Goal: Check status: Check status

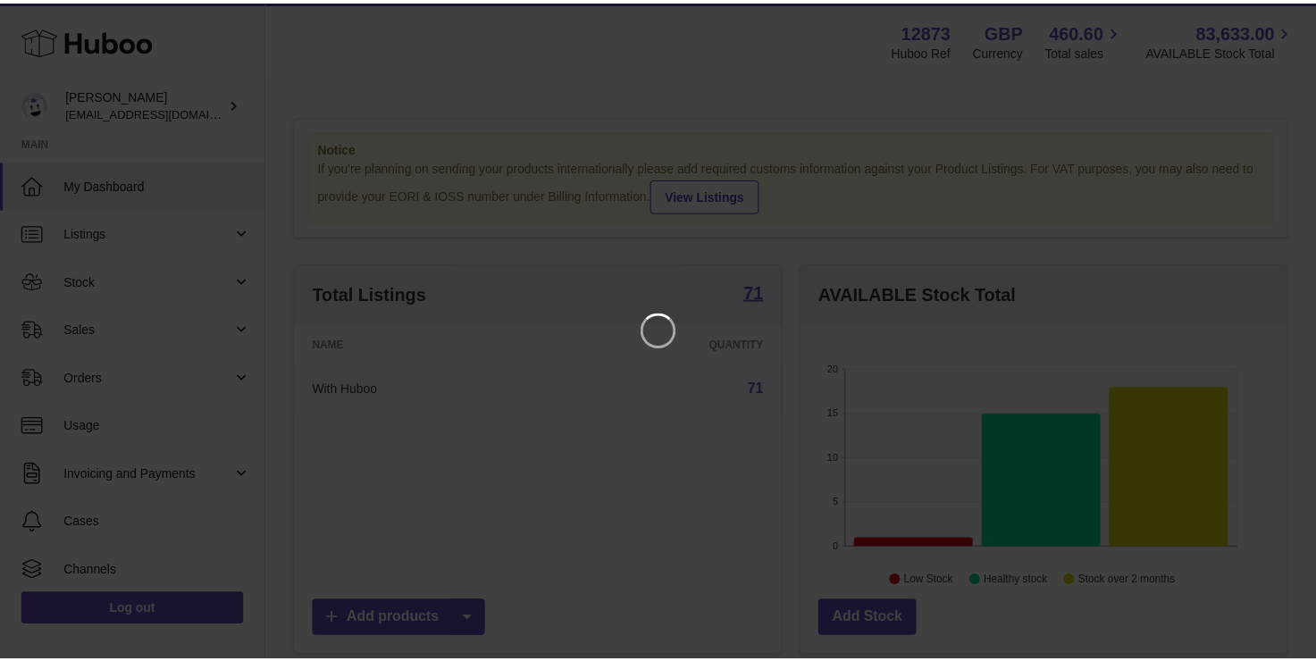
scroll to position [279, 491]
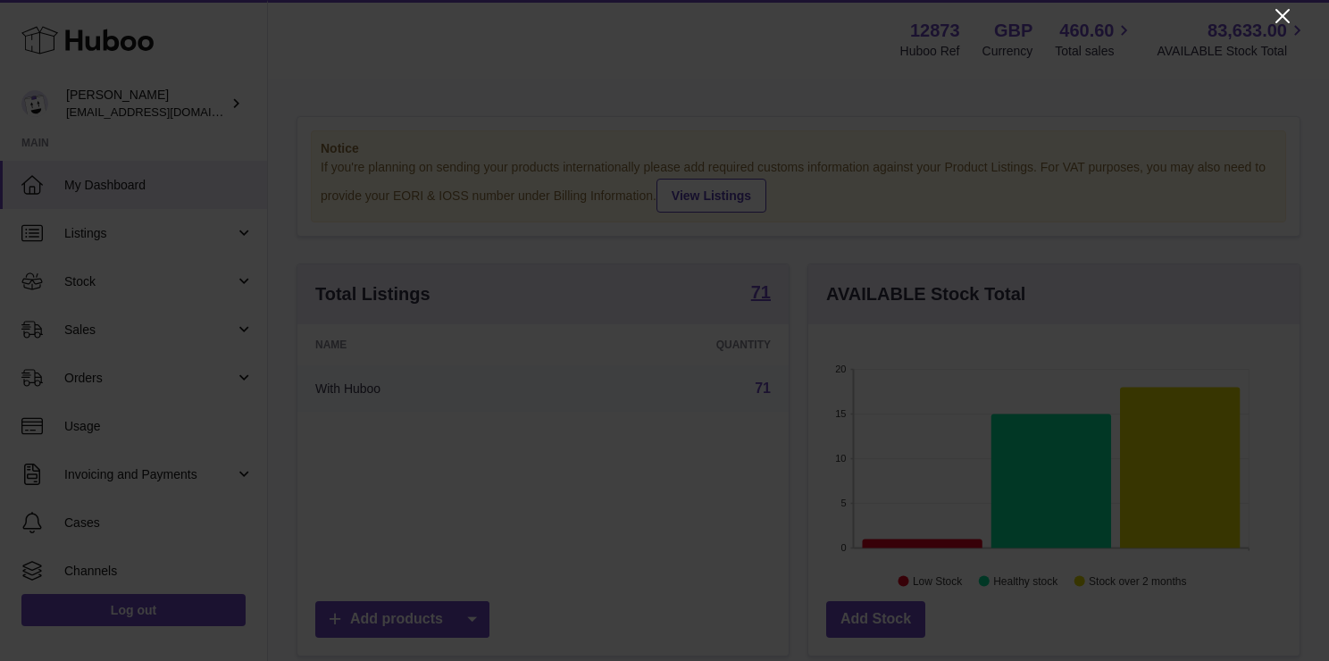
click at [1288, 15] on icon "Close" at bounding box center [1282, 15] width 21 height 21
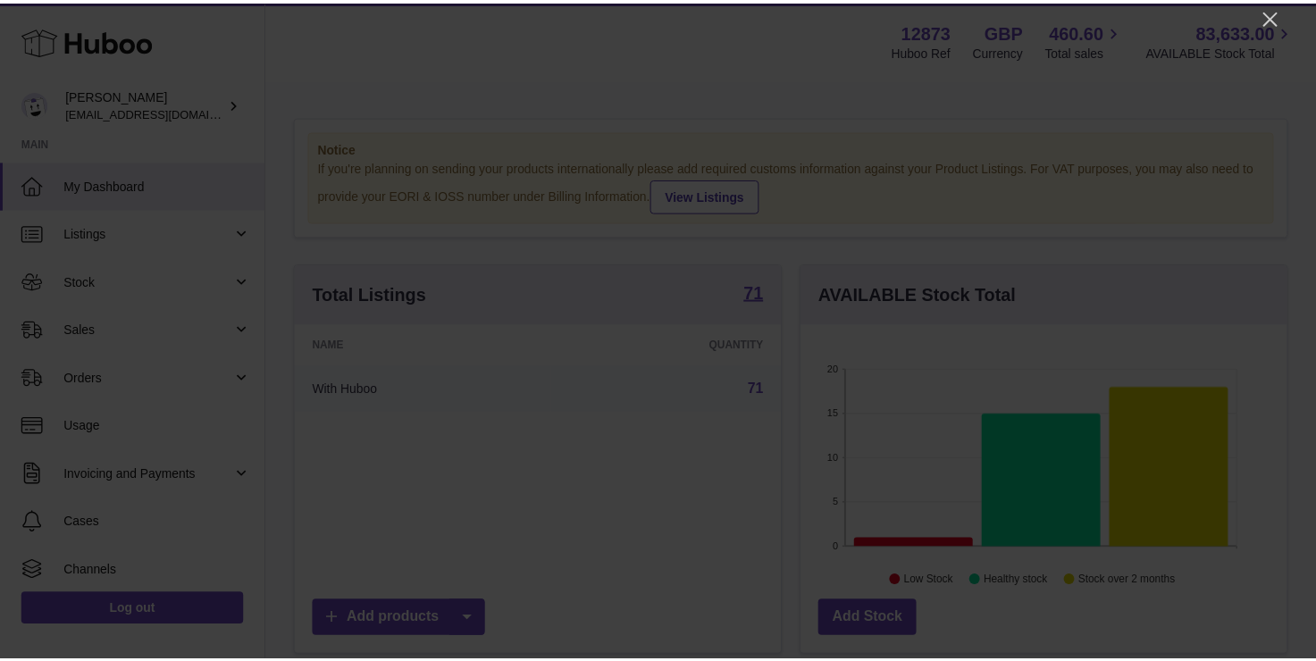
scroll to position [892887, 892680]
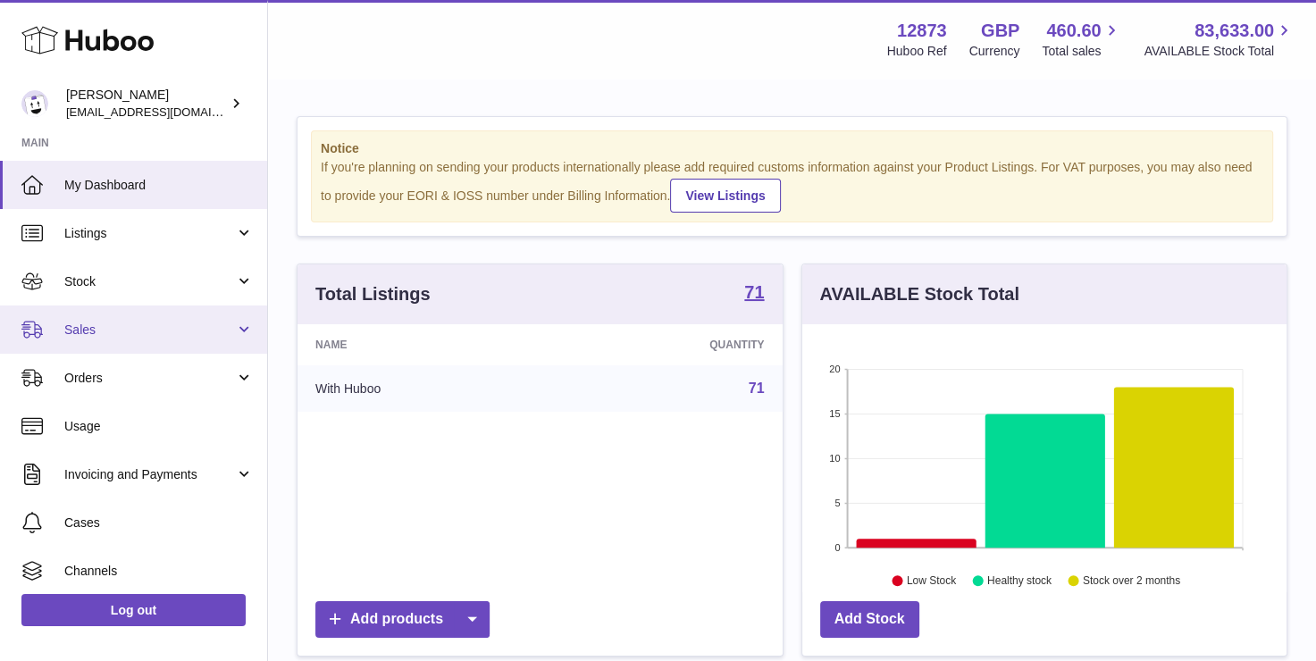
click at [121, 318] on link "Sales" at bounding box center [133, 329] width 267 height 48
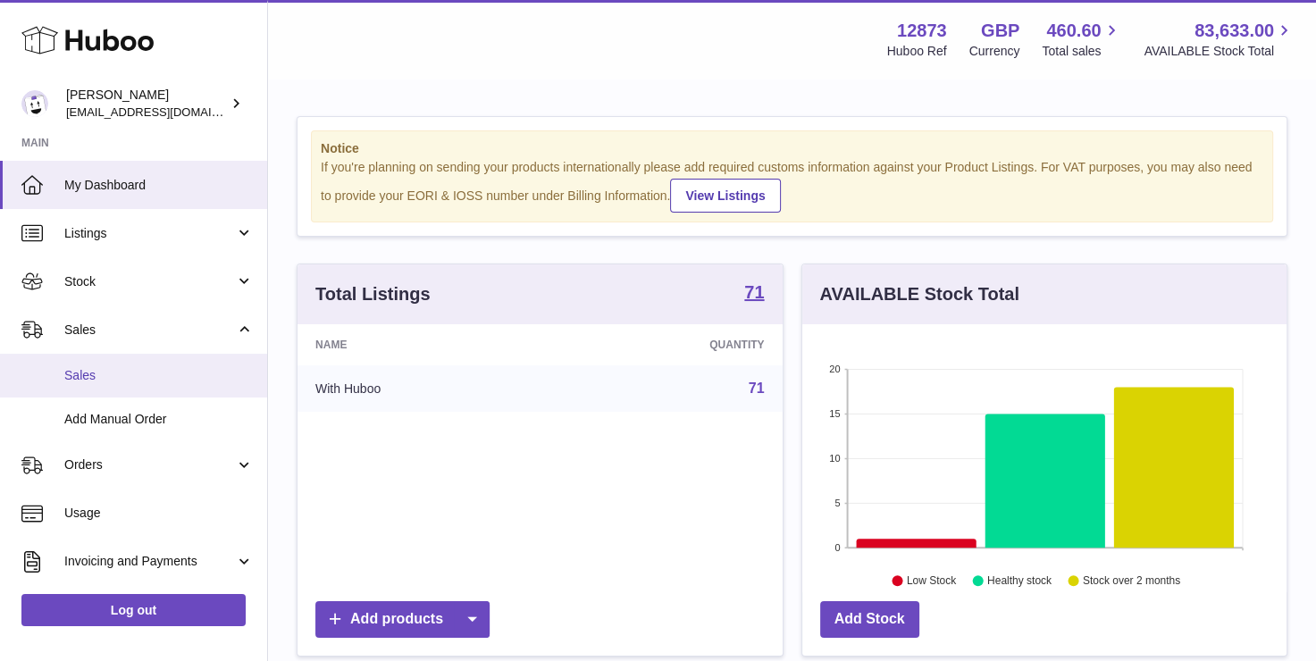
click at [93, 372] on span "Sales" at bounding box center [158, 375] width 189 height 17
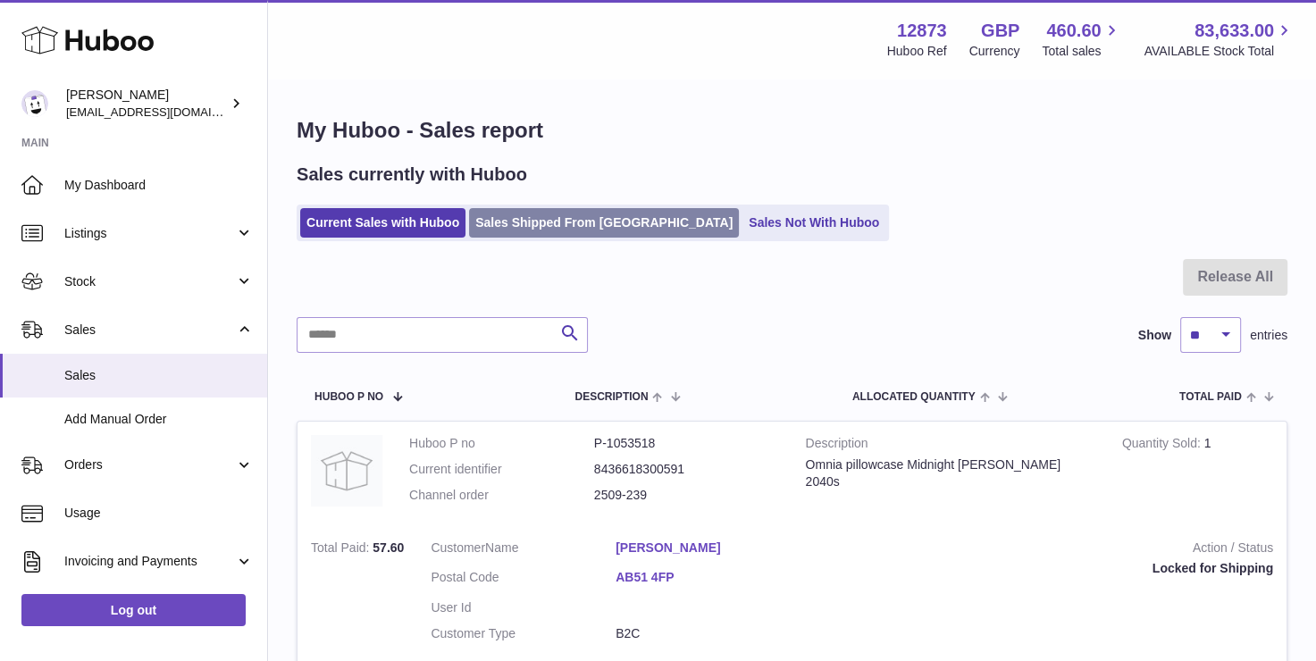
click at [540, 227] on link "Sales Shipped From Huboo" at bounding box center [604, 222] width 270 height 29
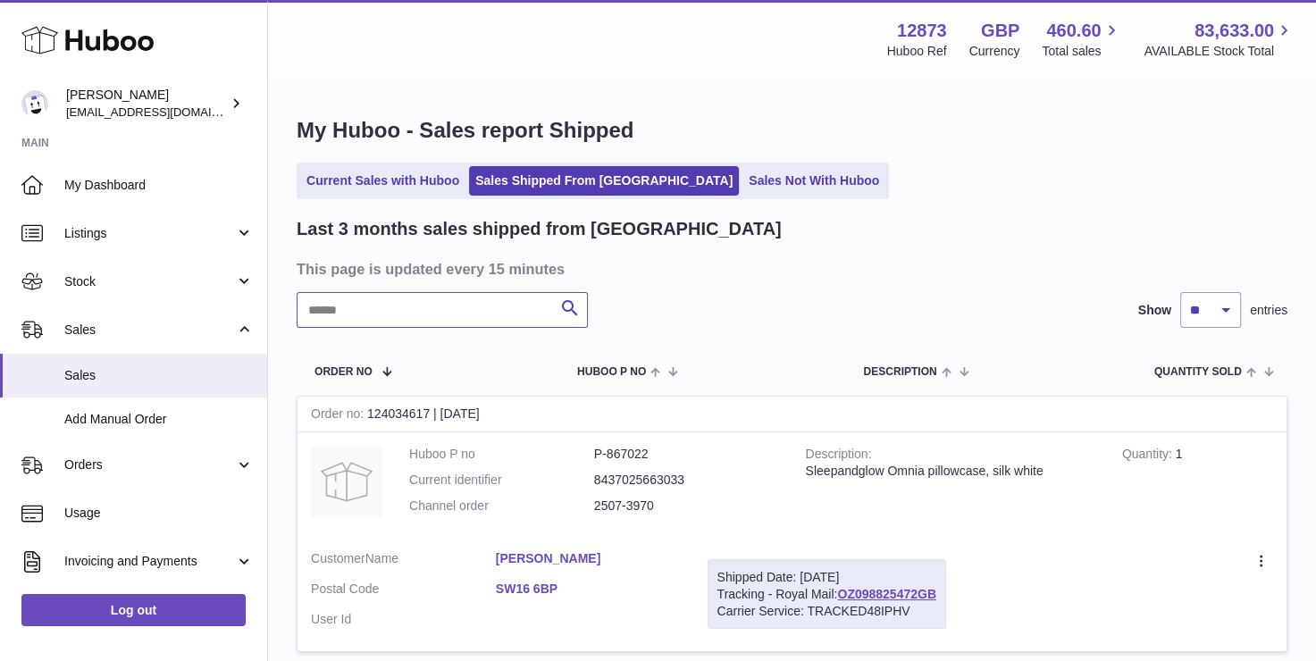
click at [393, 314] on input "text" at bounding box center [442, 310] width 291 height 36
paste input "**********"
type input "**********"
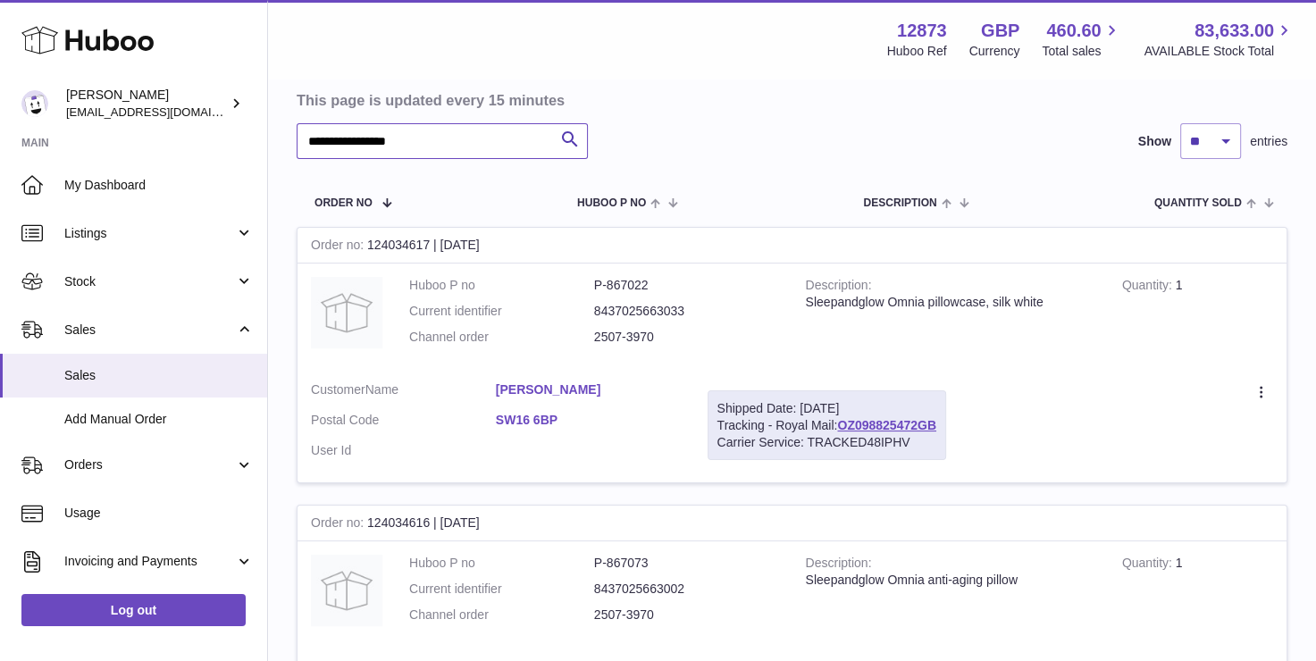
scroll to position [179, 0]
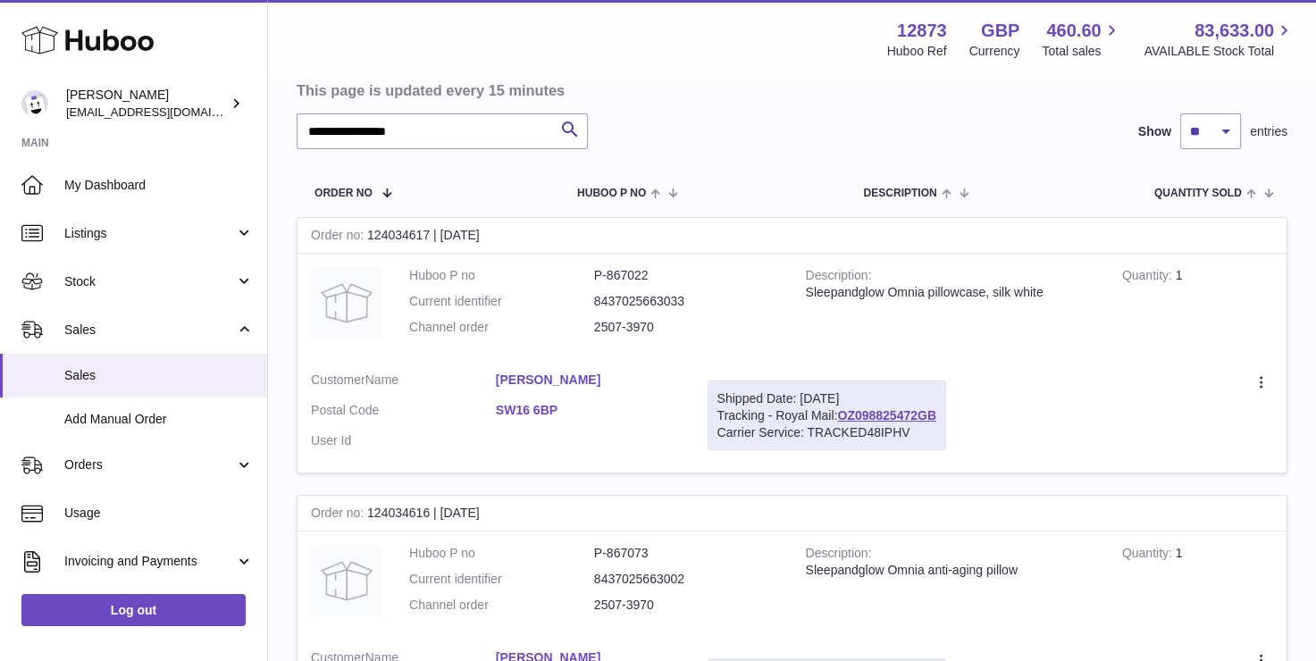
click at [882, 422] on div "Shipped Date: 3rd Sep 2025 Tracking - Royal Mail: OZ098825472GB Carrier Service…" at bounding box center [826, 415] width 238 height 71
click at [884, 414] on link "OZ098825472GB" at bounding box center [886, 415] width 99 height 14
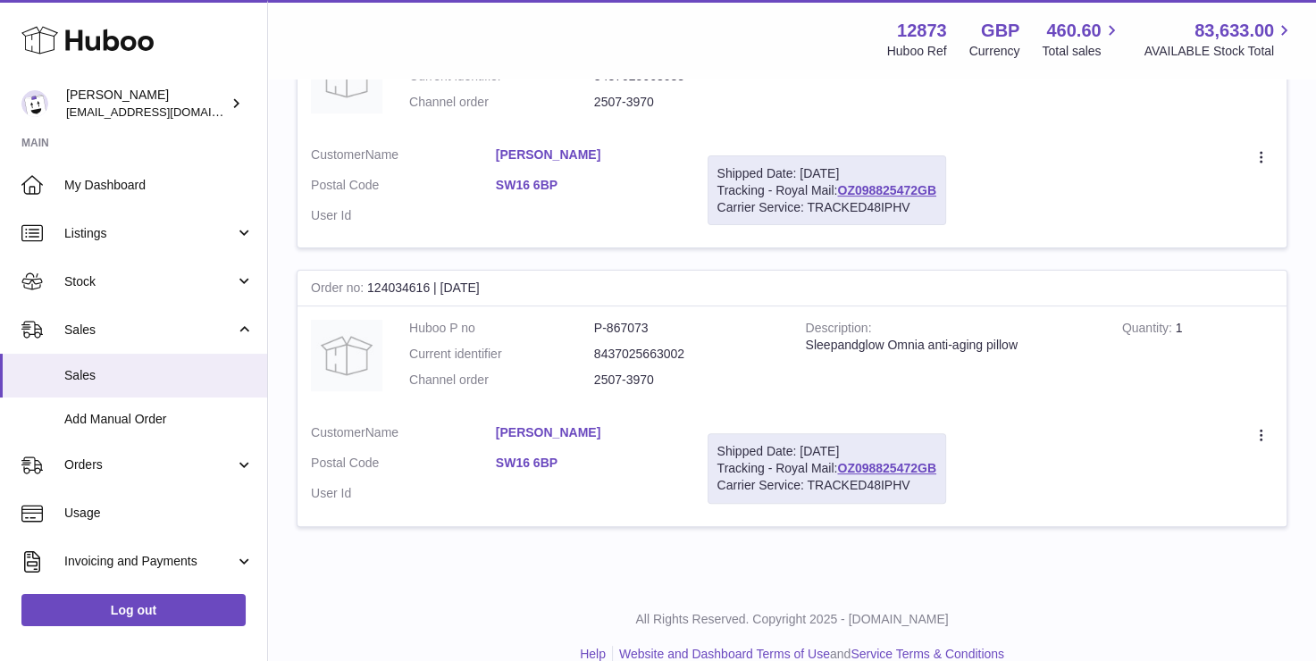
scroll to position [431, 0]
